Goal: Information Seeking & Learning: Understand process/instructions

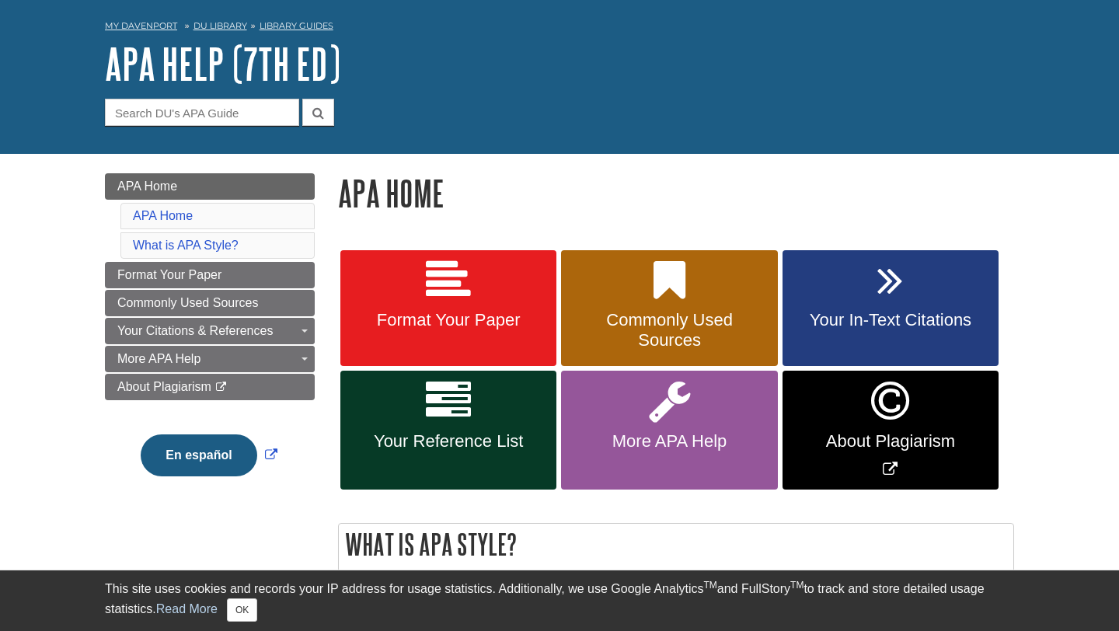
scroll to position [77, 0]
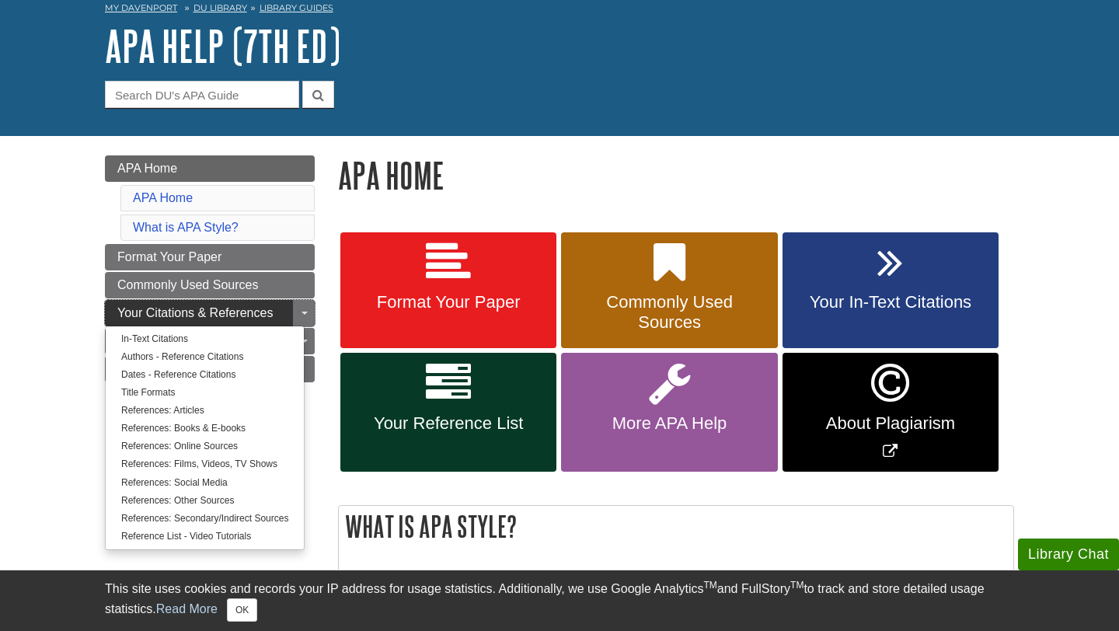
click at [266, 315] on span "Your Citations & References" at bounding box center [194, 312] width 155 height 13
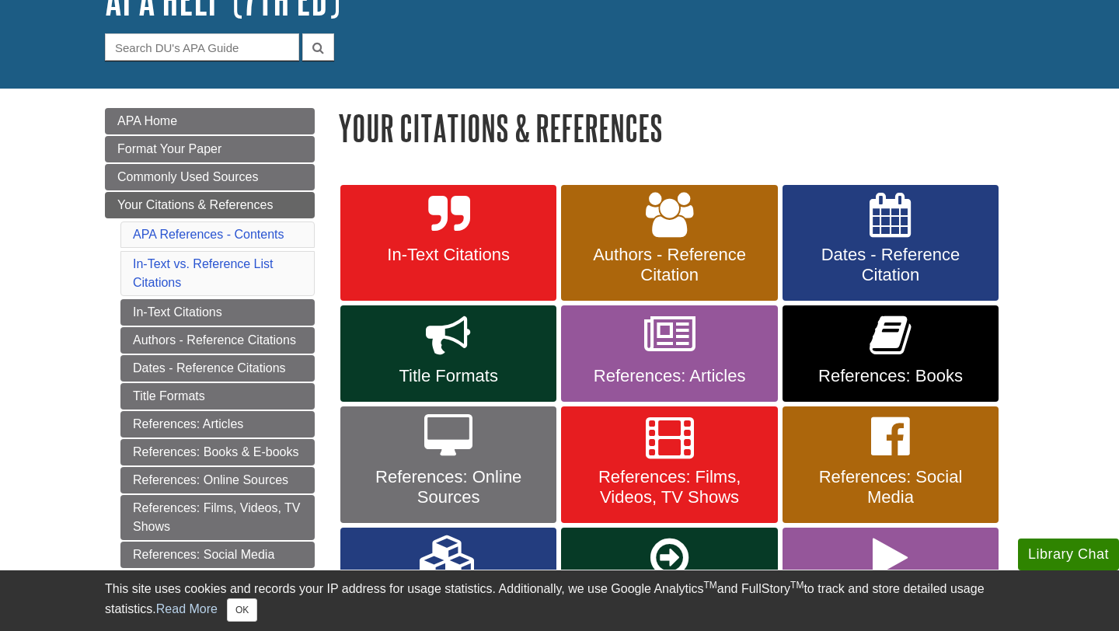
scroll to position [124, 0]
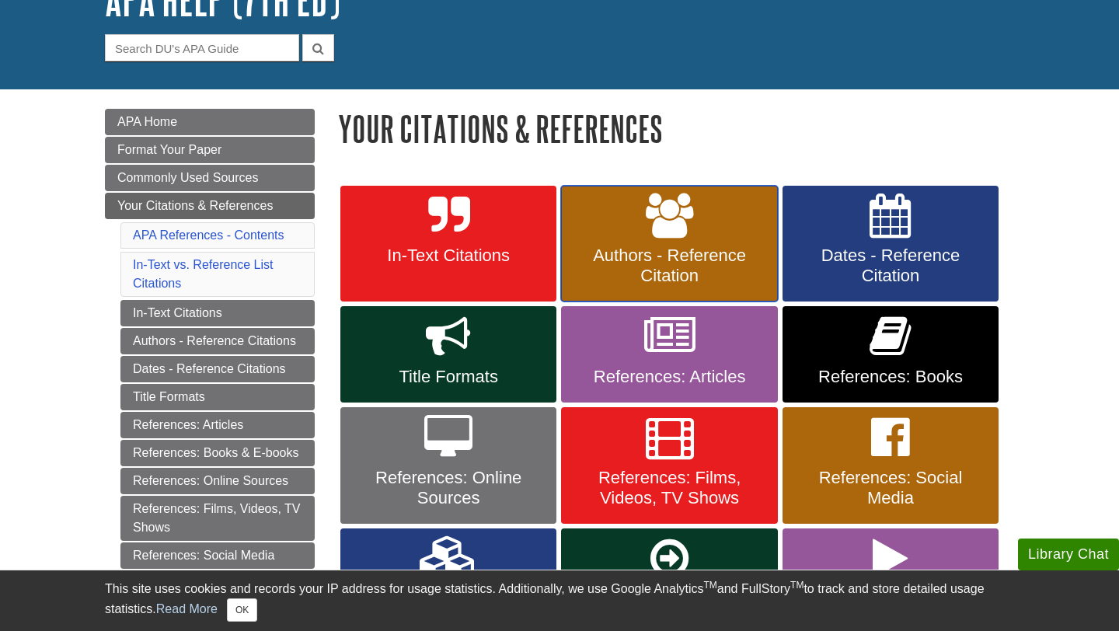
click at [651, 246] on span "Authors - Reference Citation" at bounding box center [669, 266] width 193 height 40
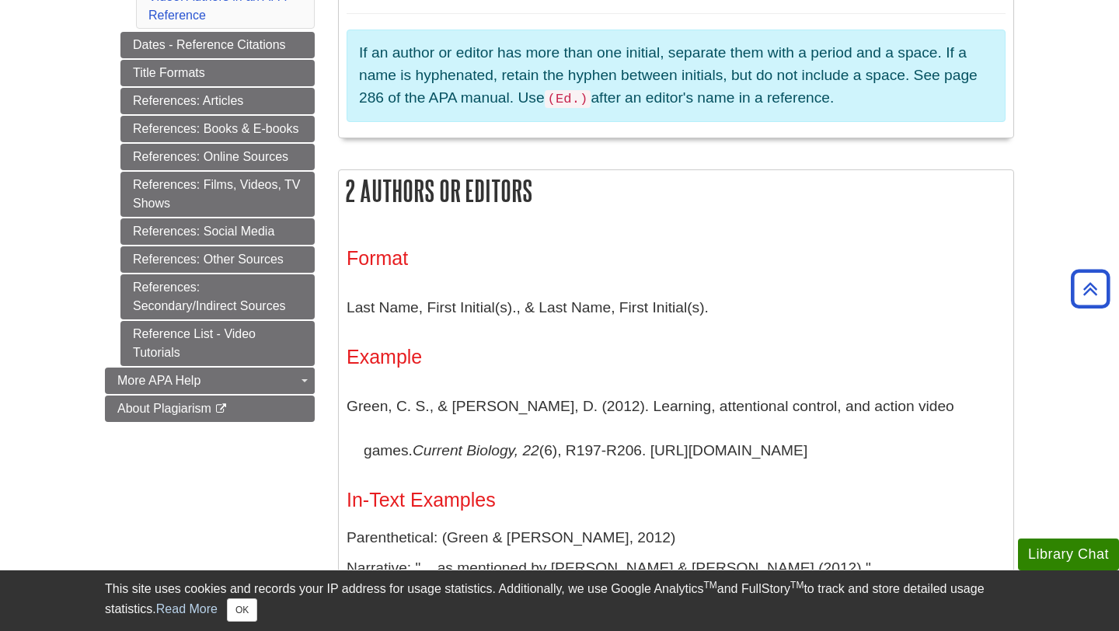
scroll to position [780, 0]
